Goal: Transaction & Acquisition: Purchase product/service

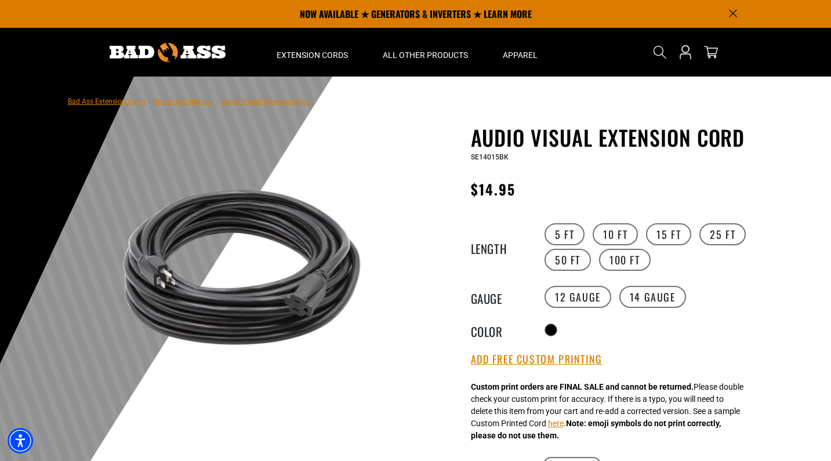
click at [102, 102] on link "Bad Ass Extension Cords" at bounding box center [107, 101] width 78 height 8
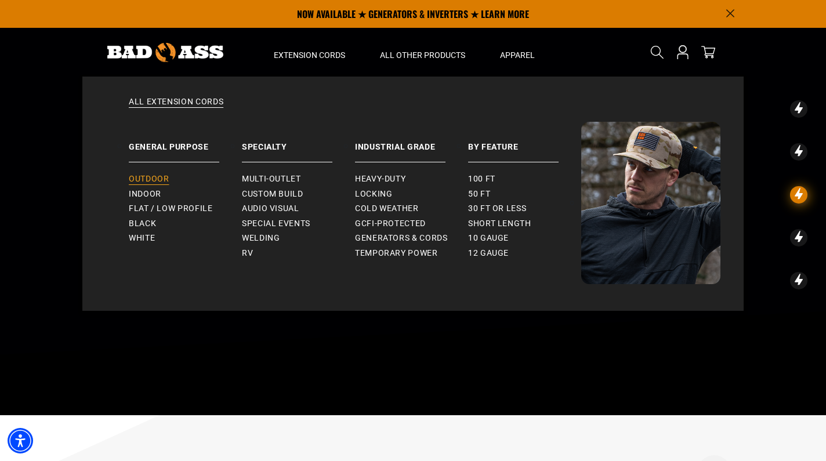
click at [154, 179] on span "Outdoor" at bounding box center [149, 179] width 40 height 10
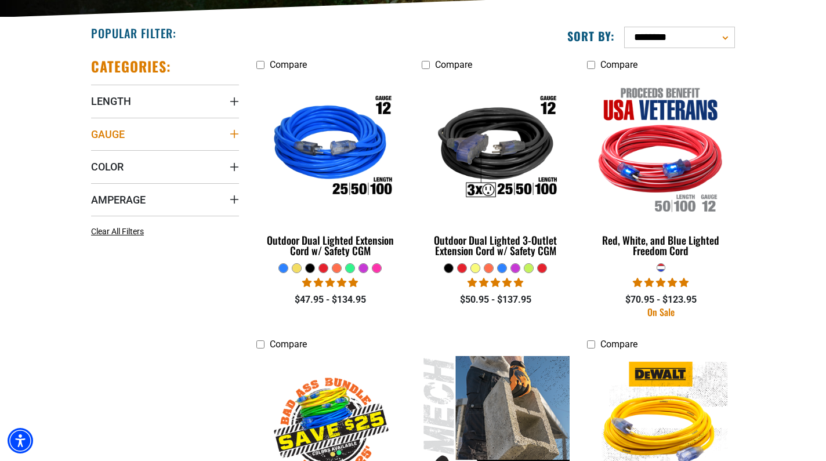
click at [230, 134] on icon "Gauge" at bounding box center [234, 134] width 8 height 8
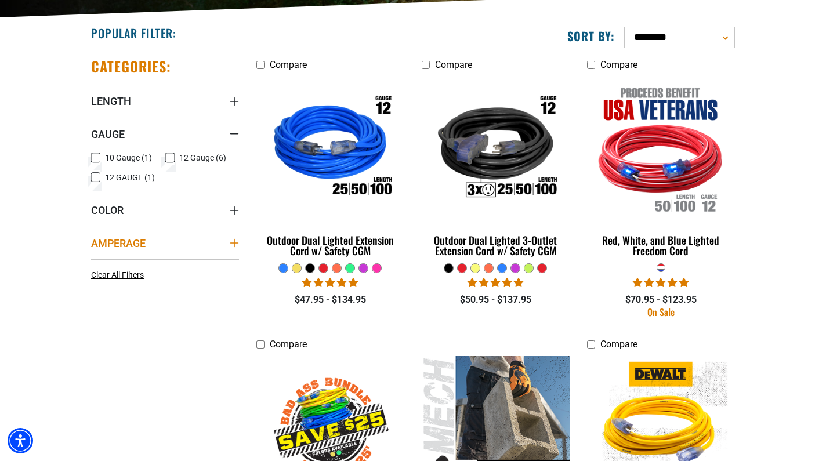
click at [238, 242] on icon "Amperage" at bounding box center [234, 242] width 9 height 9
click at [234, 132] on div "Gauge" at bounding box center [234, 133] width 9 height 9
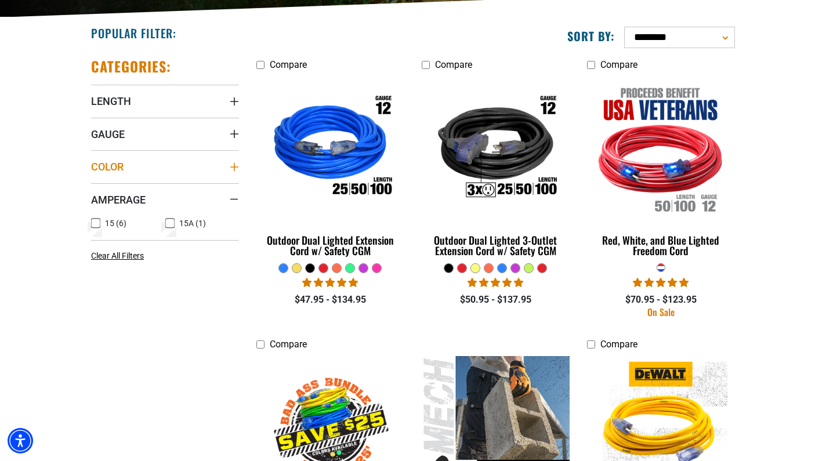
click at [238, 167] on icon "Color" at bounding box center [234, 166] width 9 height 9
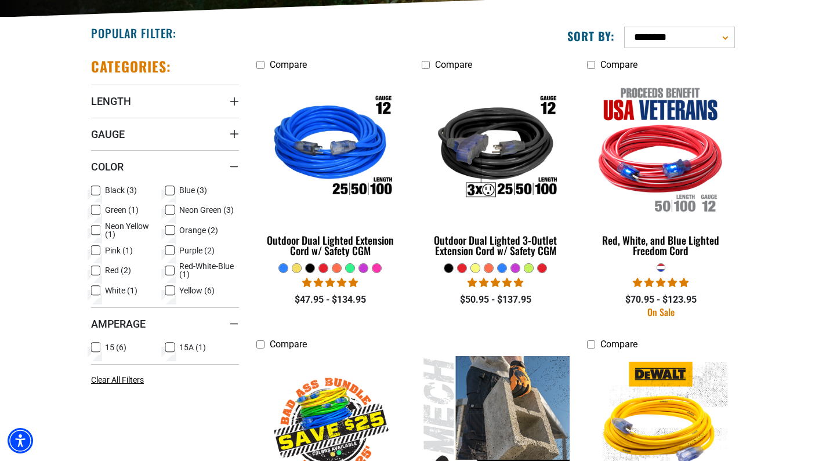
click at [96, 191] on icon at bounding box center [95, 190] width 9 height 15
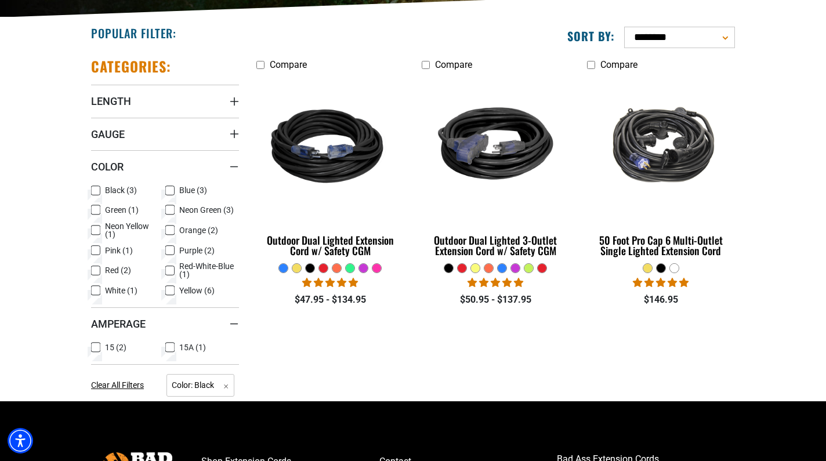
scroll to position [277, 0]
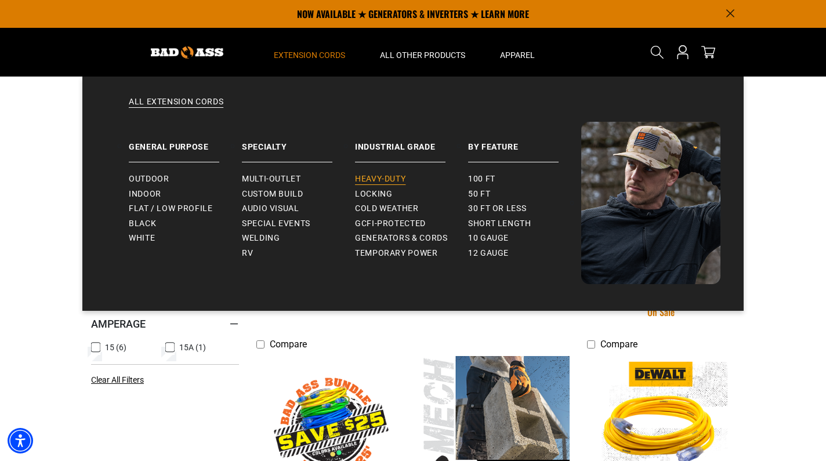
click at [380, 178] on span "Heavy-Duty" at bounding box center [380, 179] width 50 height 10
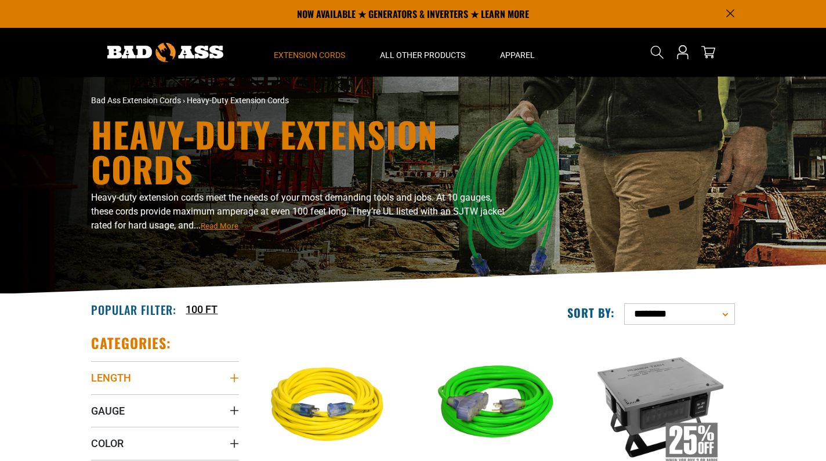
scroll to position [277, 0]
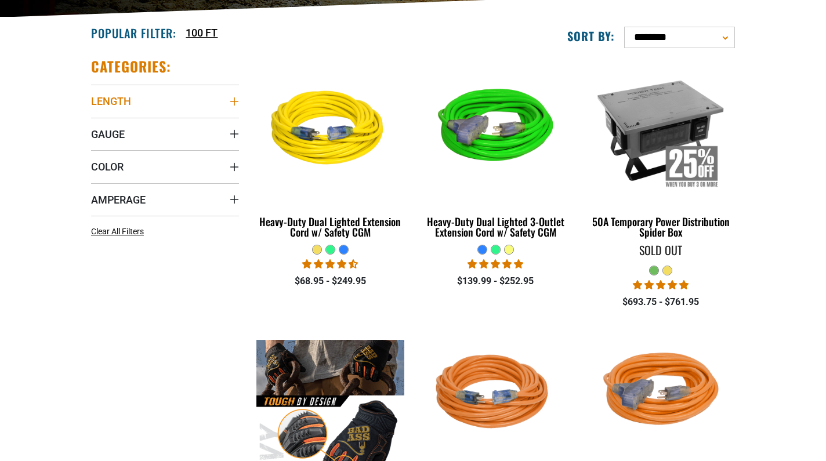
click at [231, 99] on icon "Length" at bounding box center [234, 101] width 9 height 9
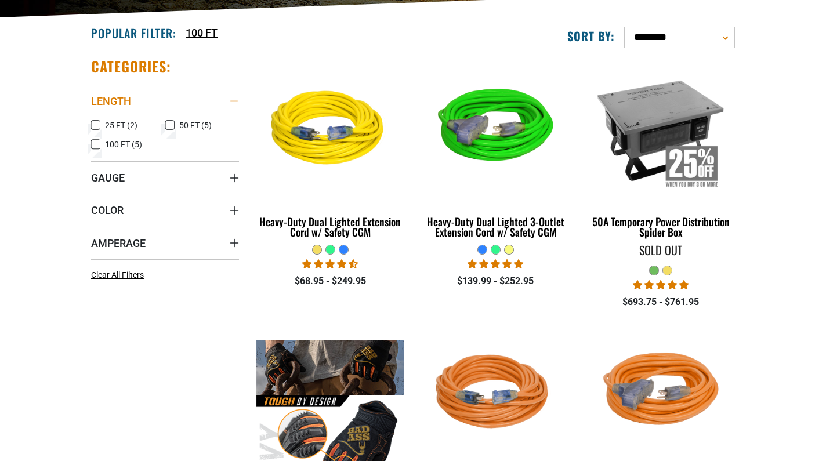
click at [234, 102] on icon "Length" at bounding box center [234, 101] width 8 height 1
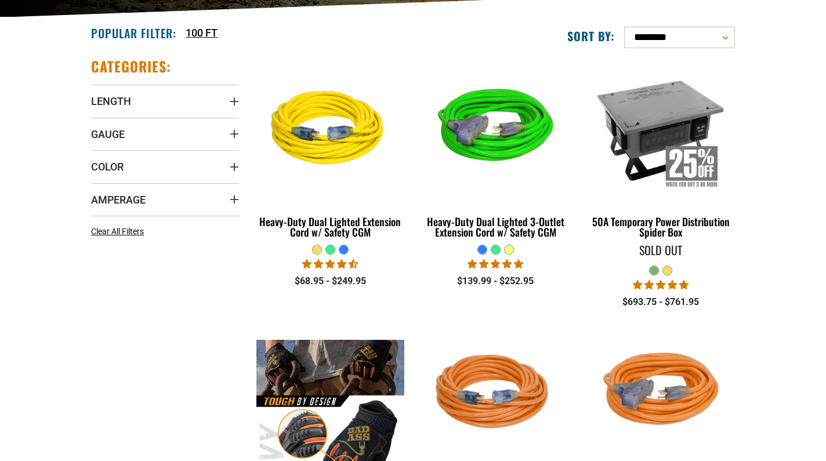
scroll to position [0, 0]
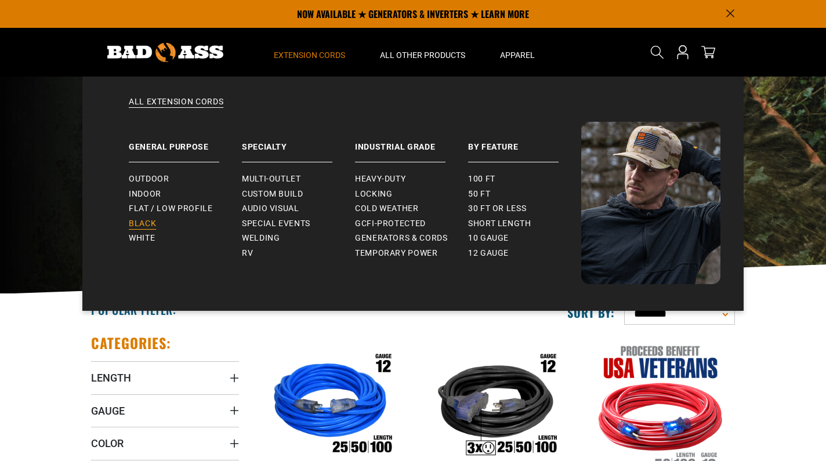
click at [136, 224] on span "Black" at bounding box center [142, 224] width 27 height 10
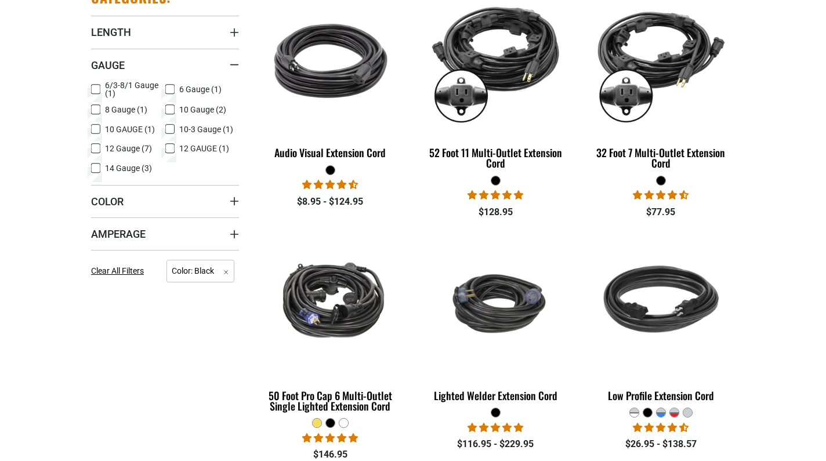
scroll to position [346, 0]
click at [95, 168] on icon at bounding box center [95, 168] width 9 height 15
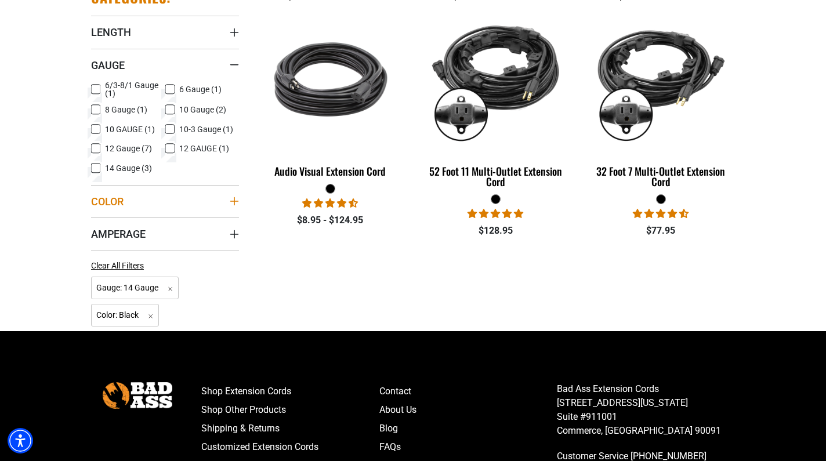
click at [234, 201] on icon "Color" at bounding box center [234, 201] width 8 height 8
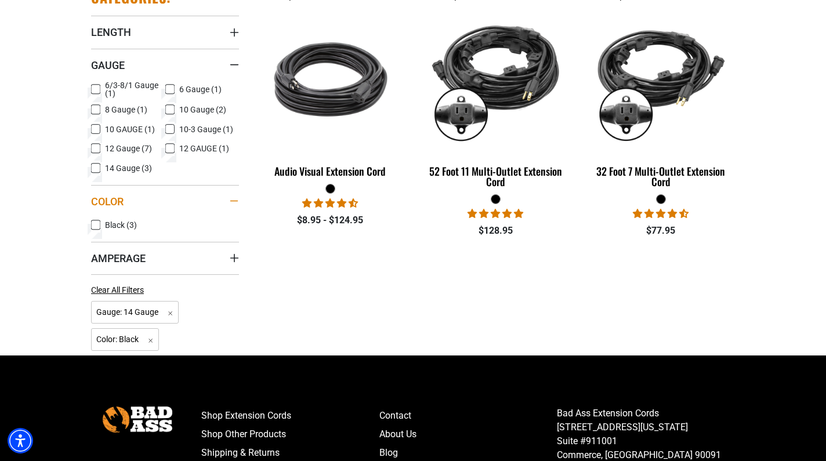
click at [234, 201] on icon "Color" at bounding box center [234, 201] width 8 height 1
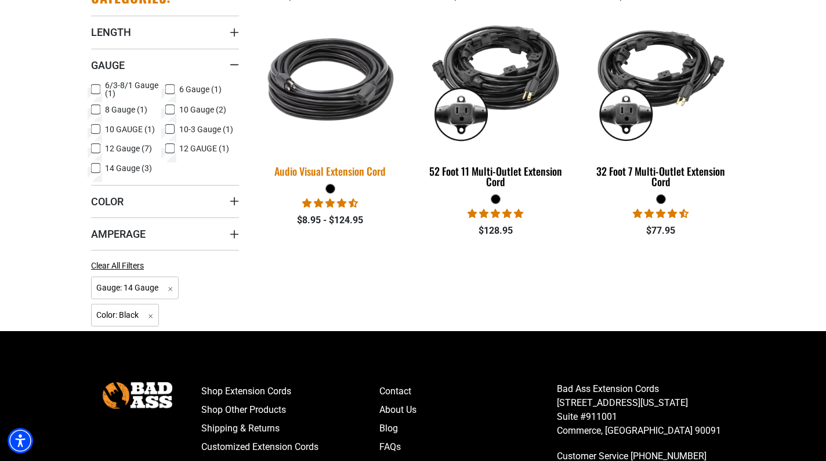
click at [341, 93] on img at bounding box center [330, 79] width 162 height 149
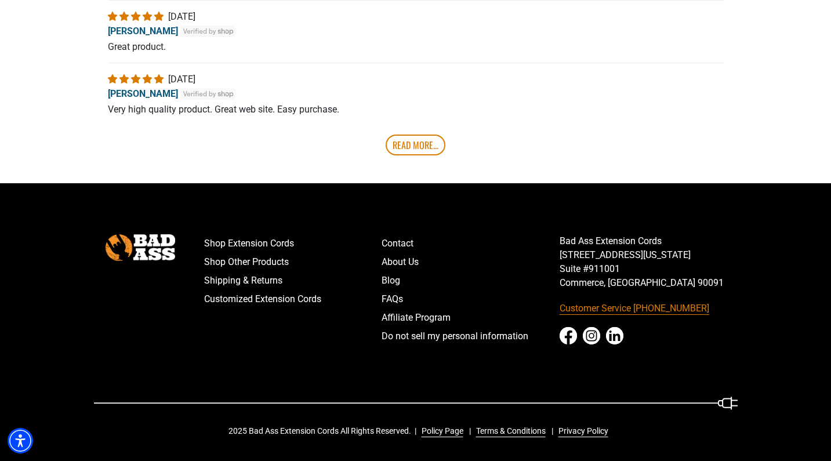
scroll to position [2434, 0]
click at [407, 150] on link "Read More..." at bounding box center [416, 145] width 60 height 21
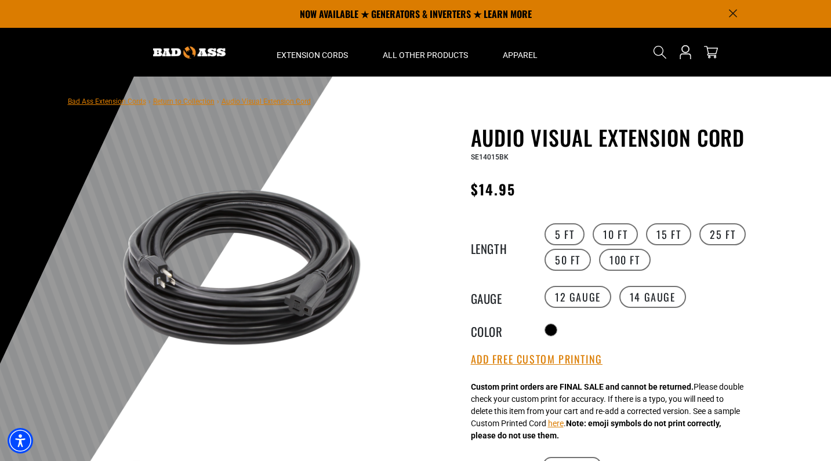
scroll to position [0, 0]
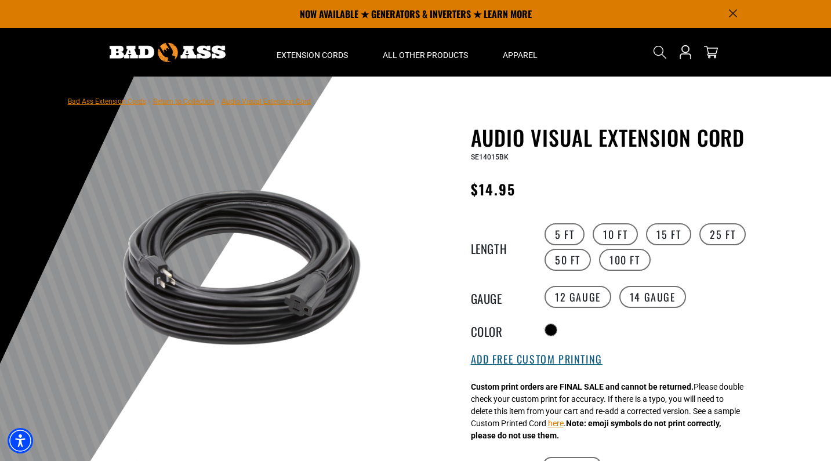
click at [495, 364] on button "Add Free Custom Printing" at bounding box center [537, 359] width 132 height 13
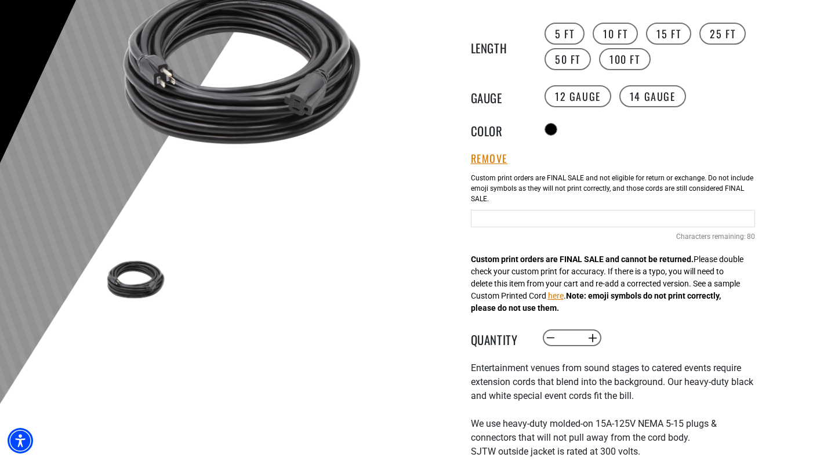
scroll to position [207, 0]
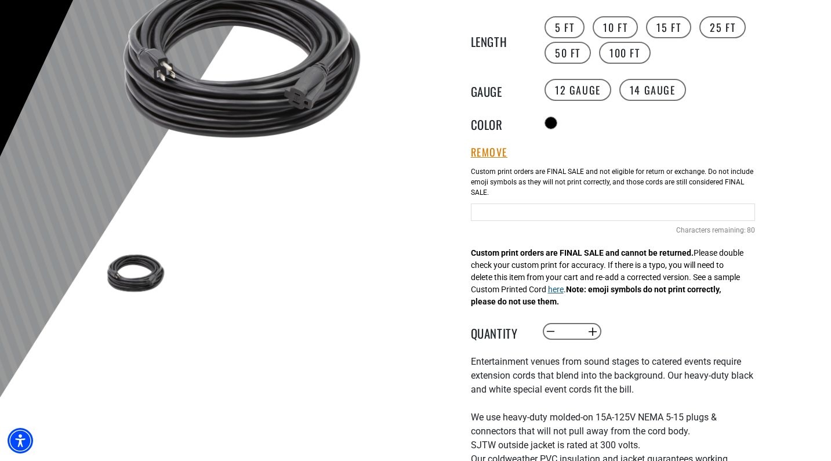
click at [564, 291] on button "here" at bounding box center [556, 290] width 16 height 12
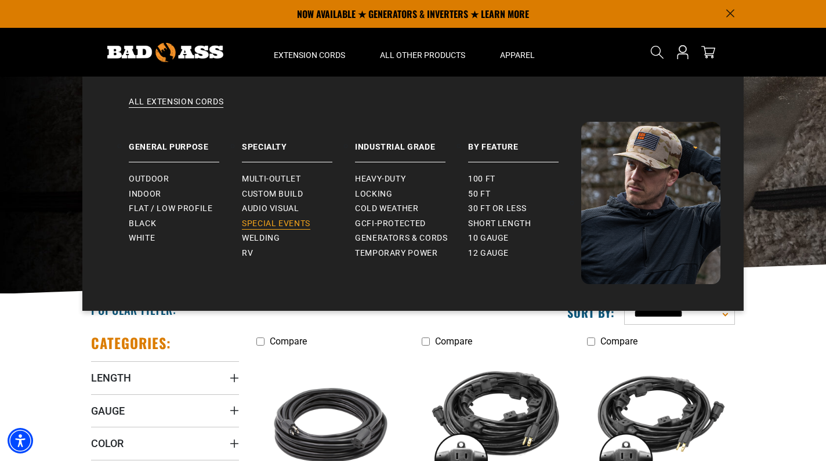
click at [277, 222] on span "Special Events" at bounding box center [276, 224] width 68 height 10
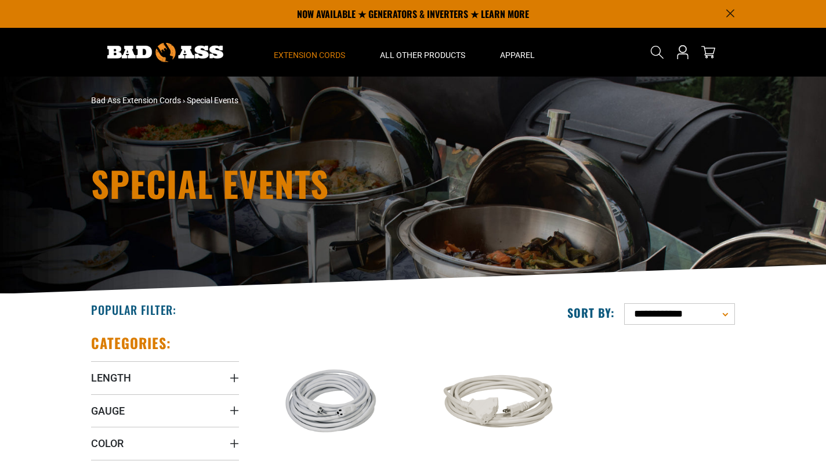
scroll to position [207, 0]
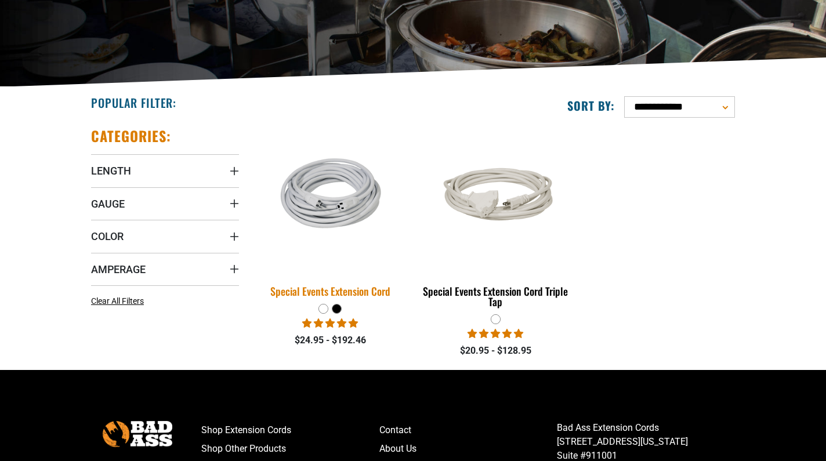
click at [364, 204] on img at bounding box center [330, 199] width 162 height 107
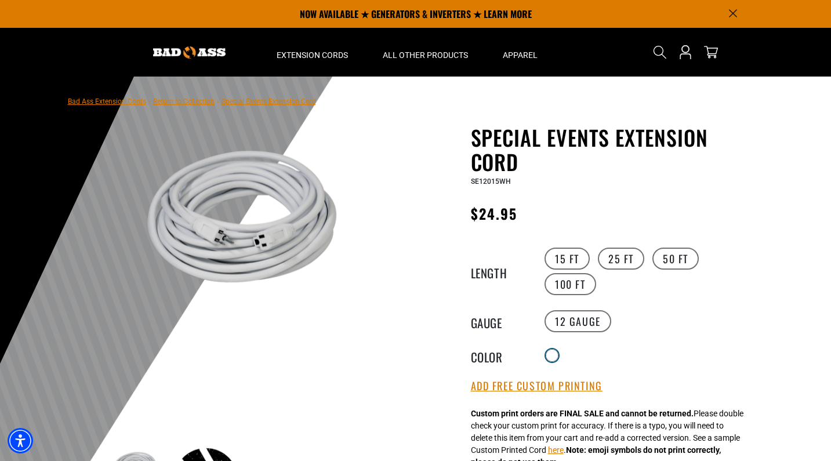
click at [555, 353] on div at bounding box center [552, 356] width 12 height 12
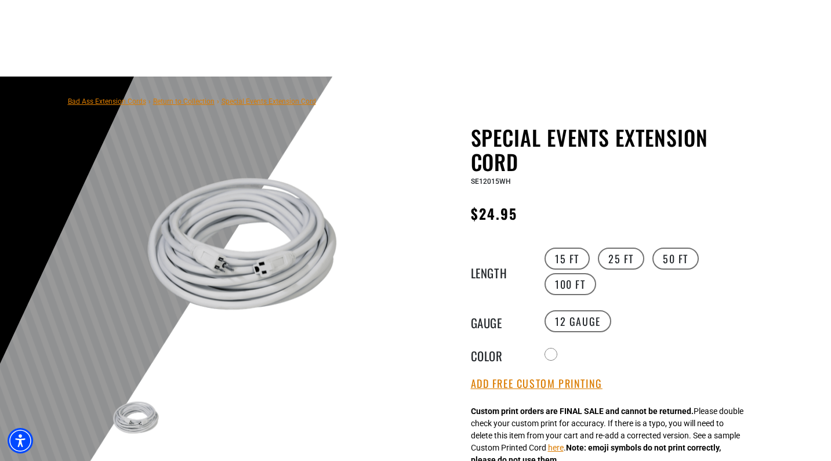
scroll to position [138, 0]
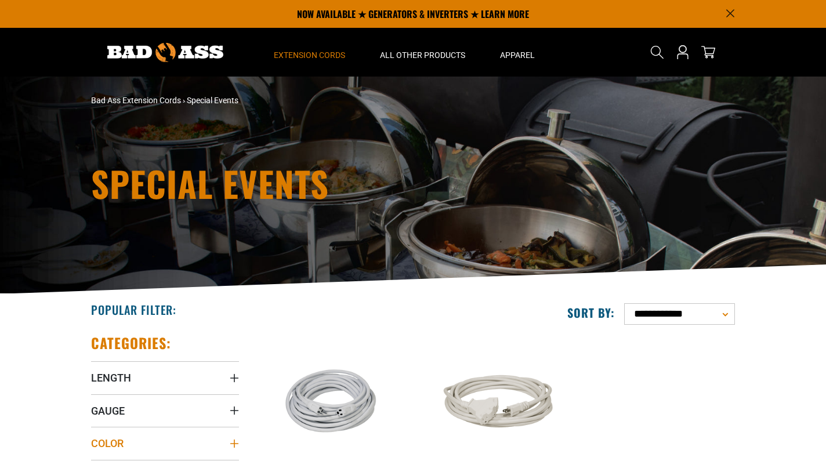
click at [234, 440] on icon "Color" at bounding box center [234, 444] width 8 height 8
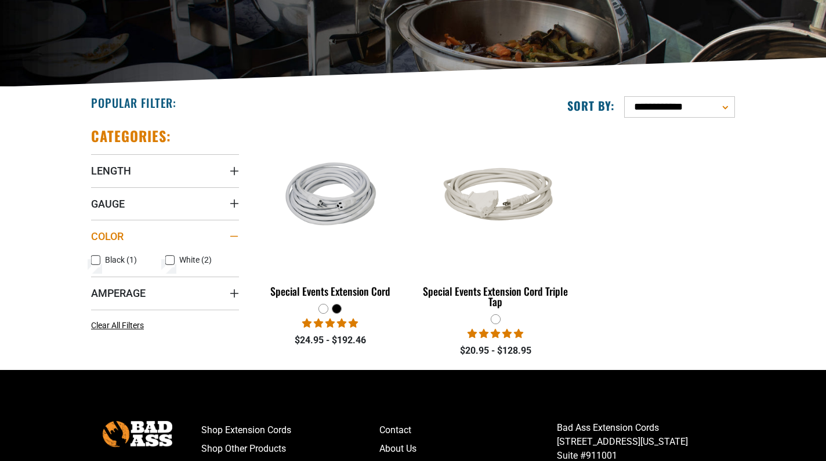
scroll to position [207, 0]
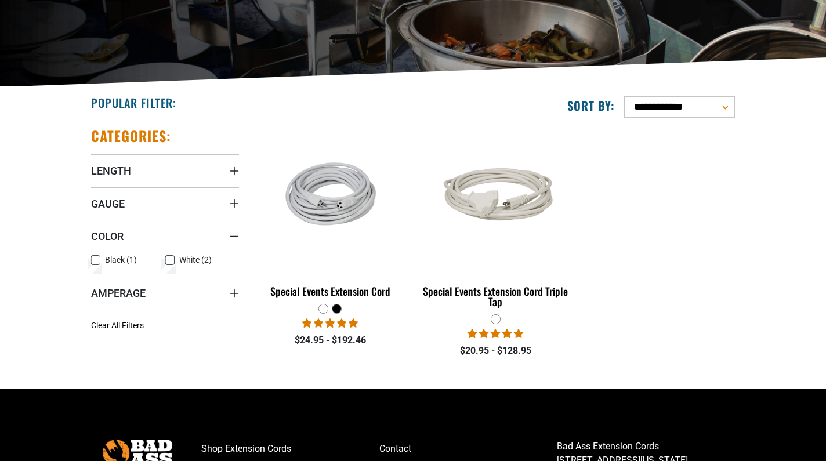
click at [96, 260] on icon at bounding box center [95, 260] width 9 height 15
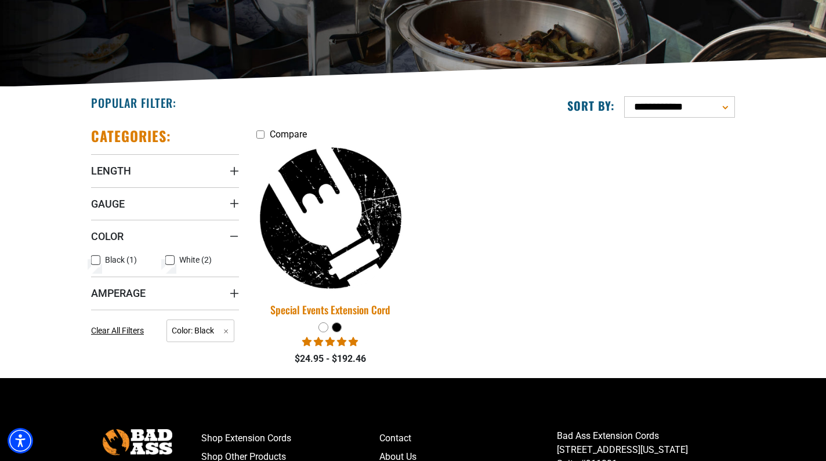
click at [378, 216] on img at bounding box center [330, 218] width 162 height 149
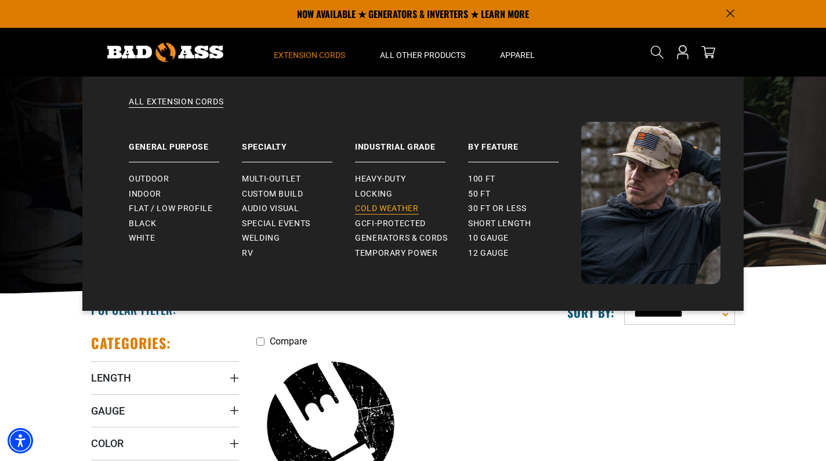
click at [392, 205] on span "Cold Weather" at bounding box center [387, 209] width 64 height 10
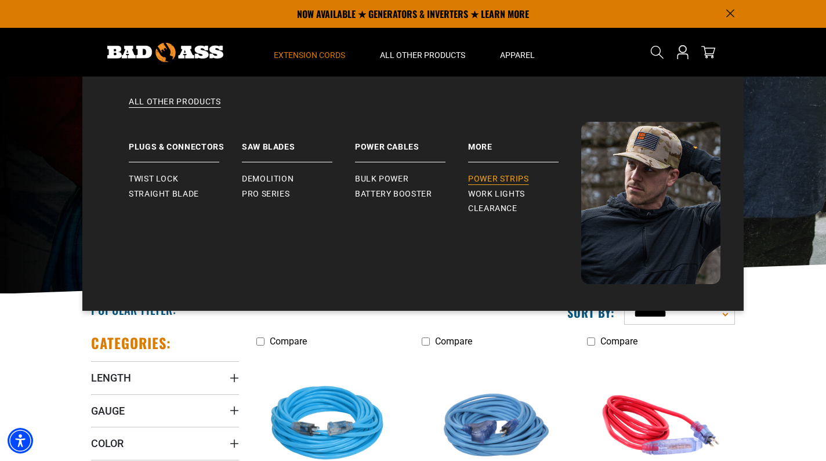
click at [496, 180] on span "Power Strips" at bounding box center [498, 179] width 61 height 10
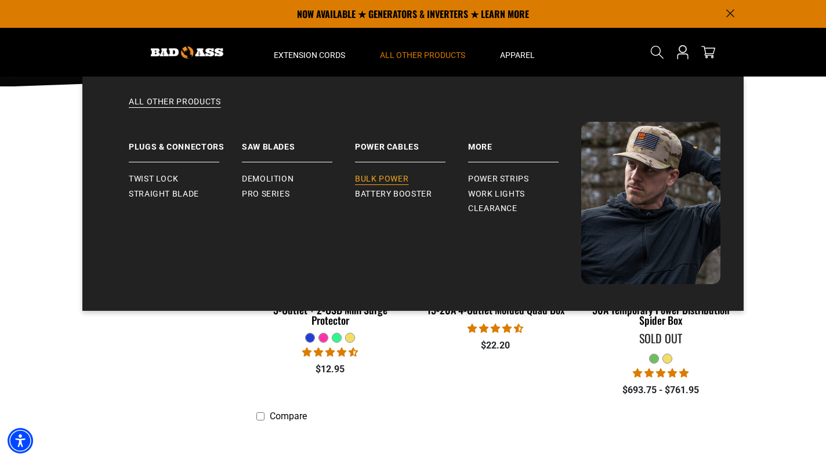
click at [364, 178] on span "Bulk Power" at bounding box center [381, 179] width 53 height 10
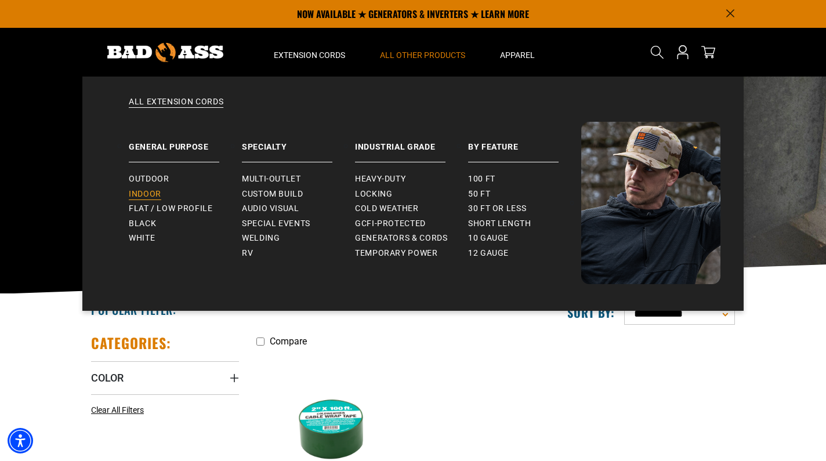
click at [153, 197] on span "Indoor" at bounding box center [145, 194] width 32 height 10
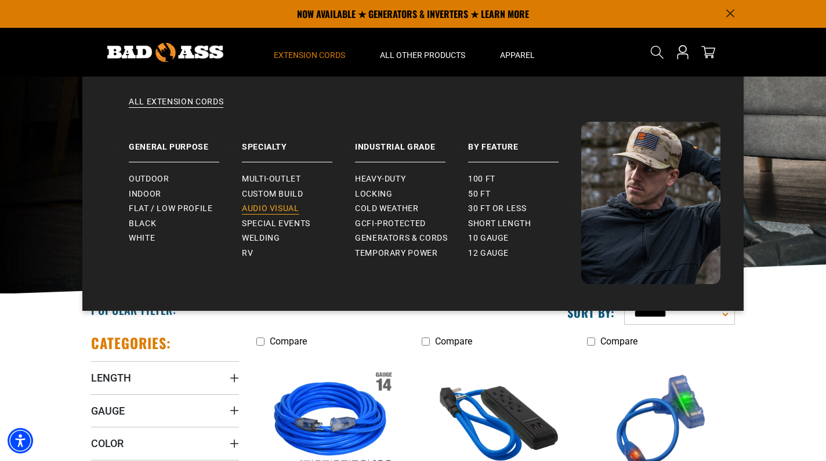
click at [282, 208] on span "Audio Visual" at bounding box center [270, 209] width 57 height 10
